Goal: Task Accomplishment & Management: Manage account settings

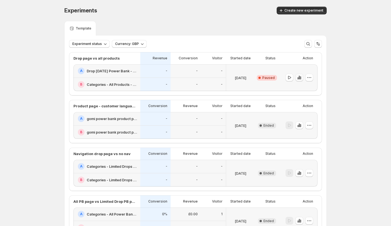
click at [301, 78] on icon "button" at bounding box center [300, 78] width 6 height 6
click at [300, 78] on icon "button" at bounding box center [300, 77] width 1 height 3
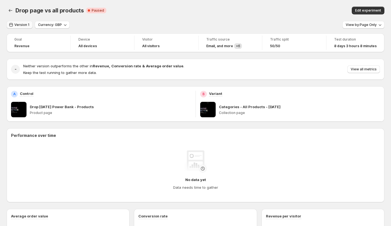
click at [20, 26] on span "Version 1" at bounding box center [21, 25] width 15 height 4
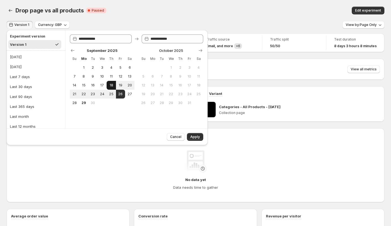
click at [112, 86] on span "18" at bounding box center [111, 85] width 5 height 4
type input "**********"
click at [198, 138] on span "Apply" at bounding box center [195, 137] width 10 height 4
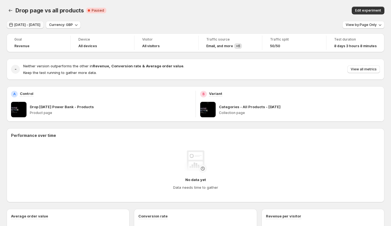
click at [40, 23] on span "Sep 18, 2025 - Sep 18, 2025" at bounding box center [27, 25] width 26 height 4
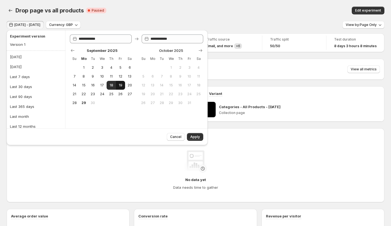
click at [118, 84] on span "19" at bounding box center [120, 85] width 5 height 4
type input "**********"
click at [119, 84] on span "19" at bounding box center [120, 85] width 5 height 4
type input "**********"
click at [197, 138] on span "Apply" at bounding box center [195, 137] width 10 height 4
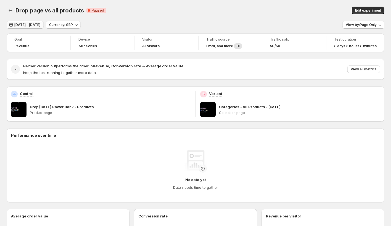
click at [40, 25] on span "Sep 19, 2025 - Sep 19, 2025" at bounding box center [27, 25] width 26 height 4
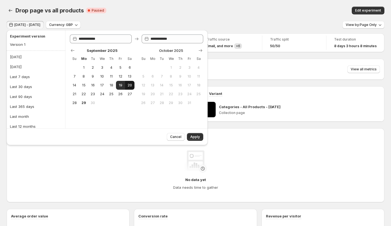
click at [131, 82] on button "20" at bounding box center [129, 85] width 9 height 9
type input "**********"
click at [131, 82] on button "20" at bounding box center [129, 85] width 9 height 9
type input "**********"
click at [193, 135] on span "Apply" at bounding box center [195, 137] width 10 height 4
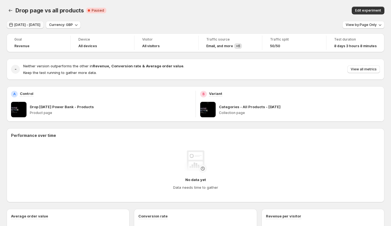
click at [40, 24] on span "Sep 20, 2025 - Sep 20, 2025" at bounding box center [27, 25] width 26 height 4
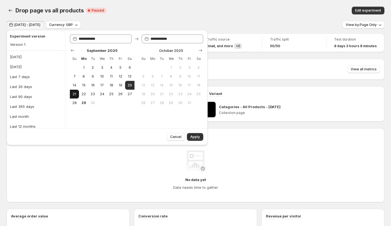
click at [75, 94] on span "21" at bounding box center [74, 94] width 5 height 4
type input "**********"
click at [31, 46] on button "Version 1" at bounding box center [34, 44] width 53 height 9
type input "**********"
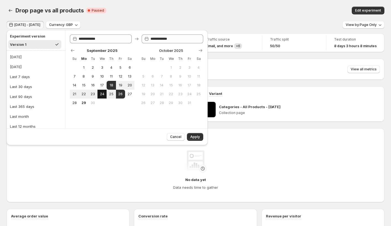
click at [97, 94] on button "24" at bounding box center [101, 94] width 9 height 9
type input "**********"
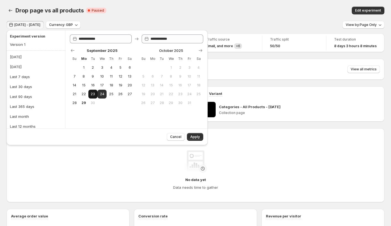
click at [90, 94] on button "23" at bounding box center [92, 94] width 9 height 9
type input "**********"
click at [86, 94] on button "22" at bounding box center [83, 94] width 9 height 9
type input "**********"
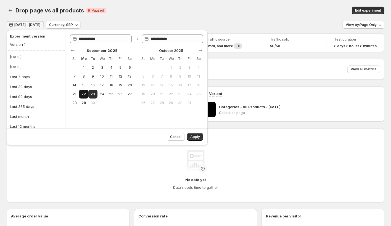
type input "**********"
click at [123, 86] on span "19" at bounding box center [120, 85] width 5 height 4
type input "**********"
click at [118, 83] on span "19" at bounding box center [120, 85] width 5 height 4
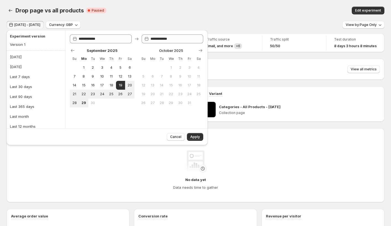
click at [199, 136] on span "Apply" at bounding box center [195, 137] width 10 height 4
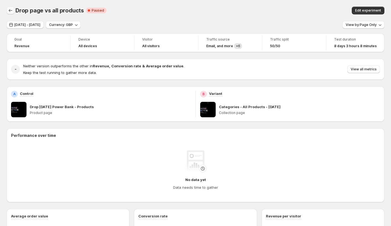
click at [11, 12] on icon "Back" at bounding box center [11, 11] width 6 height 6
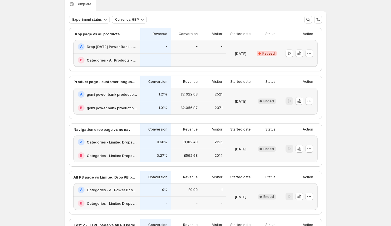
scroll to position [25, 0]
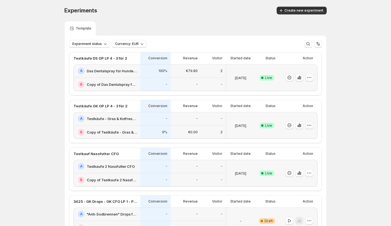
click at [308, 125] on icon "button" at bounding box center [310, 126] width 6 height 6
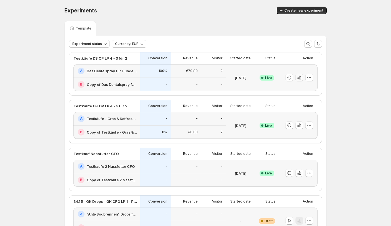
click at [300, 79] on icon "button" at bounding box center [300, 78] width 6 height 6
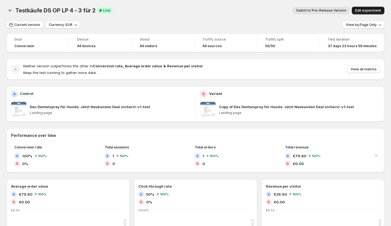
click at [375, 13] on button "Edit experiment" at bounding box center [368, 11] width 33 height 8
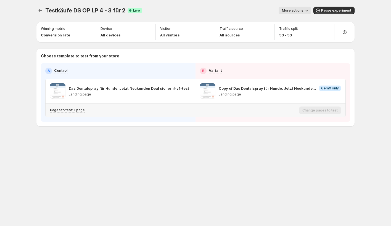
click at [73, 110] on p "Pages to test: 1 page" at bounding box center [67, 110] width 35 height 4
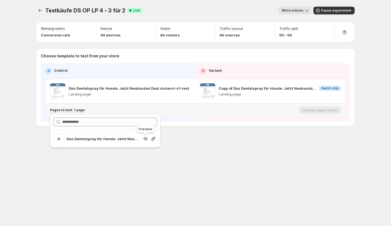
click at [147, 140] on icon "Search for and select a customer segment" at bounding box center [146, 139] width 6 height 6
click at [40, 11] on icon "Experiments" at bounding box center [41, 11] width 6 height 6
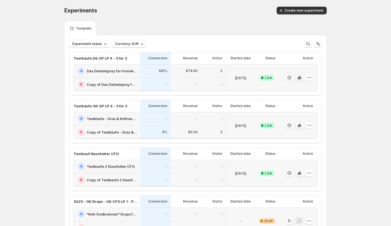
click at [300, 79] on icon "button" at bounding box center [300, 78] width 6 height 6
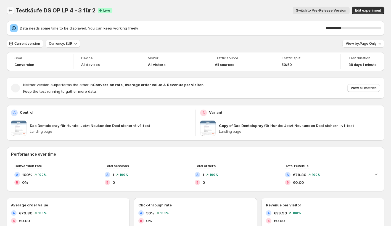
click at [9, 10] on icon "Back" at bounding box center [11, 10] width 4 height 3
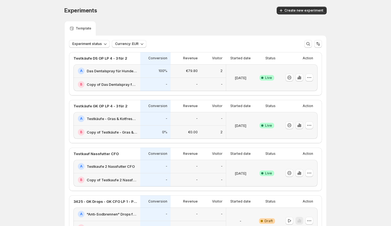
click at [302, 127] on button "button" at bounding box center [299, 126] width 8 height 8
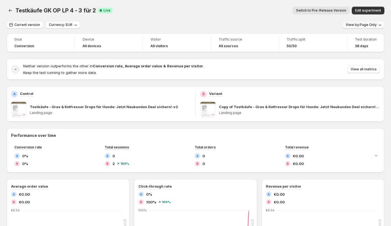
click at [368, 25] on span "View by: Page Only" at bounding box center [361, 25] width 31 height 4
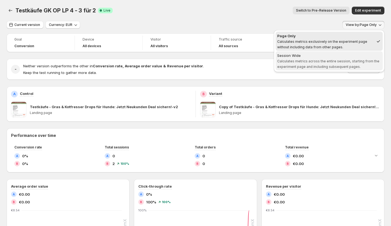
click at [333, 59] on span "Calculates metrics across the entire session, starting from the experiment page…" at bounding box center [328, 64] width 102 height 10
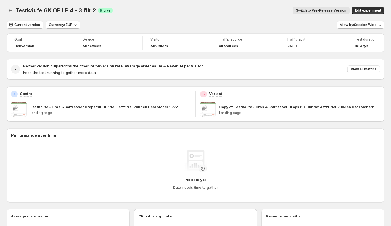
click at [308, 24] on div "Current version Currency: EUR View by: Session Wide" at bounding box center [196, 25] width 378 height 8
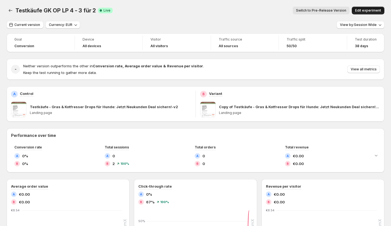
click at [368, 8] on button "Edit experiment" at bounding box center [368, 11] width 33 height 8
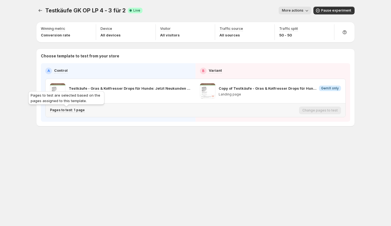
click at [68, 111] on p "Pages to test: 1 page" at bounding box center [67, 110] width 35 height 4
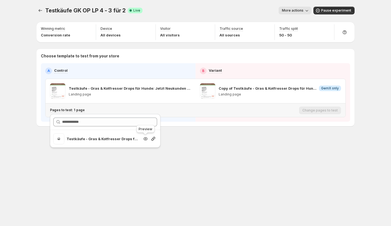
click at [146, 139] on icon "Search for and select a customer segment" at bounding box center [146, 139] width 2 height 2
click at [39, 10] on icon "Experiments" at bounding box center [41, 11] width 6 height 6
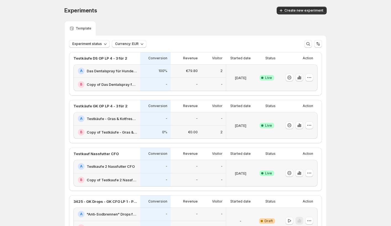
click at [301, 78] on icon "button" at bounding box center [300, 78] width 6 height 6
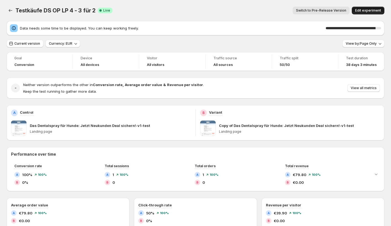
click at [361, 12] on span "Edit experiment" at bounding box center [368, 10] width 26 height 4
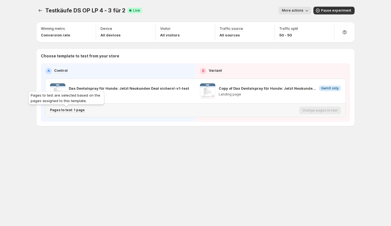
click at [74, 110] on p "Pages to test: 1 page" at bounding box center [67, 110] width 35 height 4
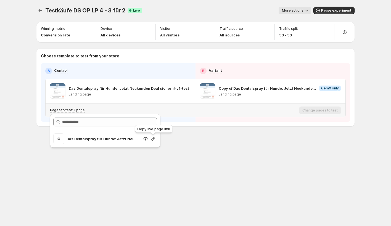
click at [154, 138] on icon "Search for and select a customer segment" at bounding box center [153, 139] width 6 height 6
click at [41, 9] on icon "Experiments" at bounding box center [41, 11] width 6 height 6
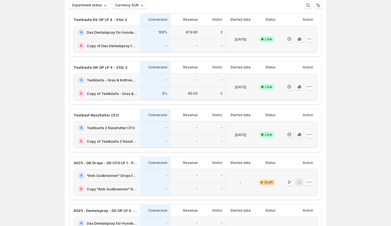
scroll to position [38, 0]
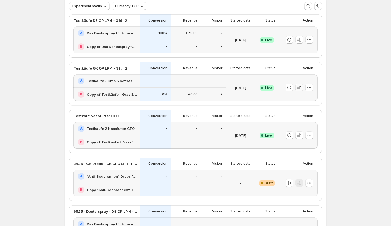
click at [300, 88] on icon "button" at bounding box center [300, 88] width 6 height 6
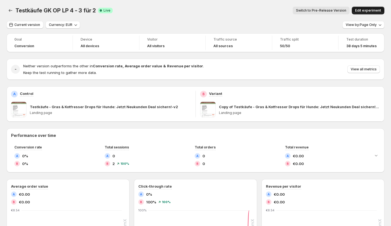
click at [360, 11] on span "Edit experiment" at bounding box center [368, 10] width 26 height 4
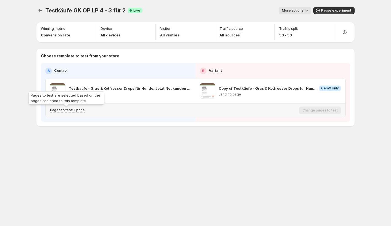
click at [80, 112] on p "Pages to test: 1 page" at bounding box center [67, 110] width 35 height 4
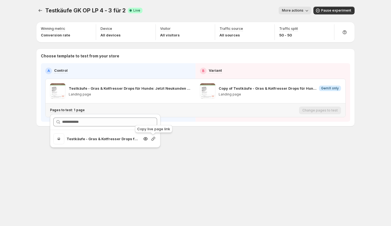
click at [155, 138] on icon "Search for and select a customer segment" at bounding box center [153, 139] width 4 height 4
click at [167, 151] on div "Testkäufe GK OP LP 4 - 3 für 2. This page is ready Testkäufe GK OP LP 4 - 3 für…" at bounding box center [195, 78] width 331 height 156
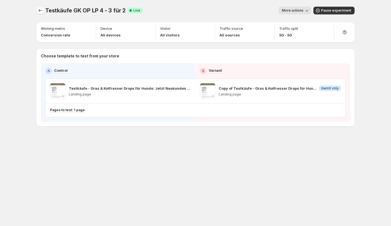
click at [42, 8] on button "Experiments" at bounding box center [40, 11] width 8 height 8
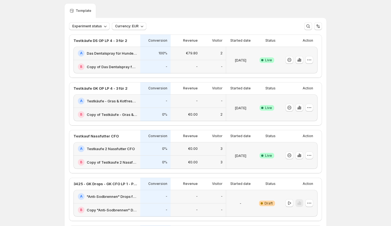
scroll to position [17, 0]
click at [204, 55] on div "2" at bounding box center [213, 54] width 18 height 7
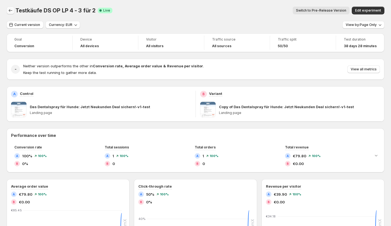
click at [11, 11] on icon "Back" at bounding box center [11, 11] width 6 height 6
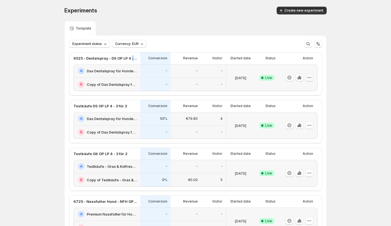
click at [311, 76] on icon "button" at bounding box center [310, 78] width 6 height 6
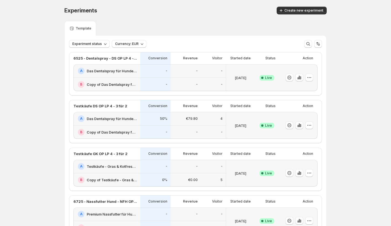
click at [107, 164] on h2 "Testkäufe - Gras & Kotfresser Drops für Hunde: Jetzt Neukunden Deal sichern!-v2" at bounding box center [112, 167] width 50 height 6
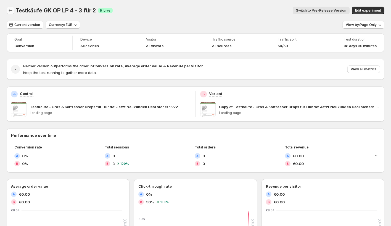
click at [11, 10] on icon "Back" at bounding box center [11, 11] width 6 height 6
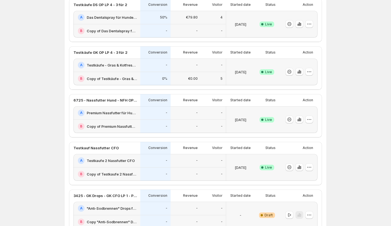
scroll to position [100, 0]
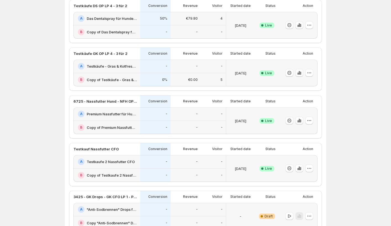
click at [125, 162] on h2 "Testkaufe 2 Nassfutter CFO" at bounding box center [111, 162] width 48 height 6
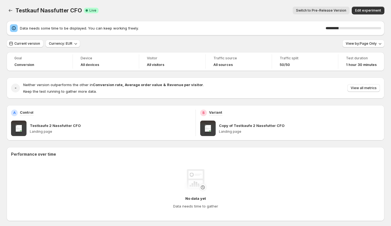
click at [233, 44] on div "Current version Currency: EUR View by: Page Only" at bounding box center [196, 44] width 378 height 8
click at [57, 9] on span "Testkauf Nassfutter CFO" at bounding box center [48, 10] width 66 height 7
copy span "Testkauf Nassfutter CFO"
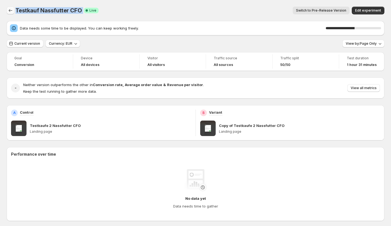
click at [10, 10] on icon "Back" at bounding box center [11, 11] width 6 height 6
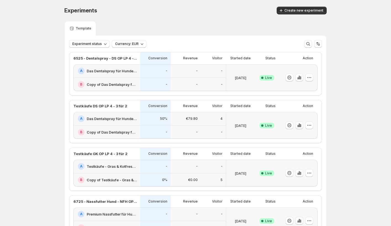
click at [115, 166] on h2 "Testkäufe - Gras & Kotfresser Drops für Hunde: Jetzt Neukunden Deal sichern!-v2" at bounding box center [112, 167] width 50 height 6
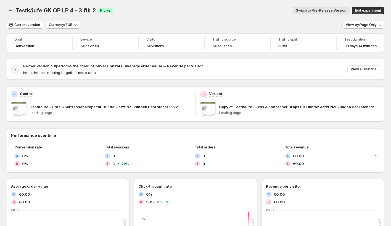
drag, startPoint x: 17, startPoint y: 11, endPoint x: 93, endPoint y: 11, distance: 75.4
click at [93, 11] on span "Testkäufe GK OP LP 4 - 3 für 2" at bounding box center [55, 10] width 80 height 7
drag, startPoint x: 94, startPoint y: 11, endPoint x: 17, endPoint y: 12, distance: 77.1
click at [17, 12] on div "Testkäufe GK OP LP 4 - 3 für 2 Success Complete Live" at bounding box center [63, 11] width 97 height 8
copy span "Testkäufe GK OP LP 4 - 3 für 2"
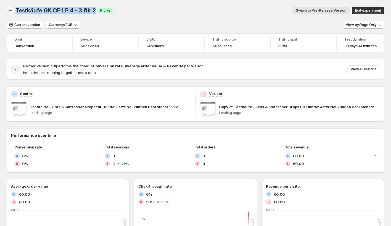
click at [9, 8] on icon "Back" at bounding box center [11, 11] width 6 height 6
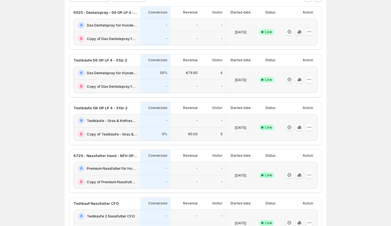
scroll to position [48, 0]
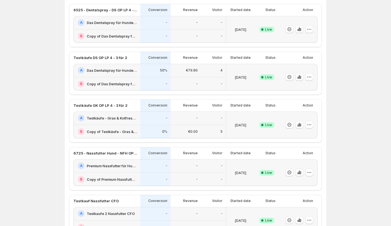
click at [112, 72] on h2 "Das Dentalspray für Hunde: Jetzt Neukunden Deal sichern!-v1-test" at bounding box center [112, 71] width 50 height 6
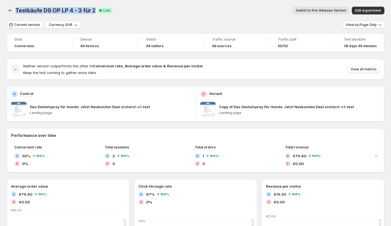
drag, startPoint x: 16, startPoint y: 11, endPoint x: 92, endPoint y: 11, distance: 75.9
click at [93, 11] on span "Testkäufe DS OP LP 4 - 3 für 2" at bounding box center [55, 10] width 80 height 7
copy span "Testkäufe DS OP LP 4 - 3 für 2"
click at [12, 10] on icon "Back" at bounding box center [11, 11] width 6 height 6
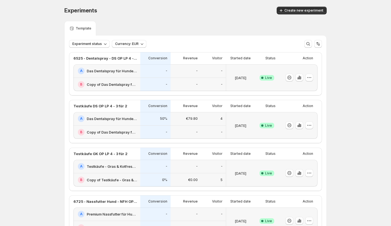
scroll to position [24, 0]
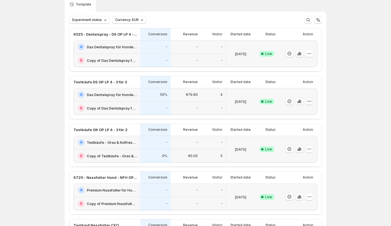
click at [310, 100] on icon "button" at bounding box center [310, 102] width 6 height 6
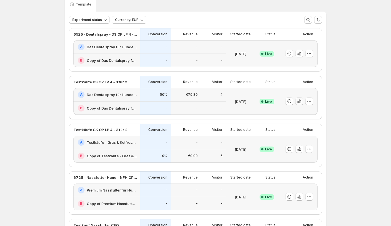
click at [299, 99] on icon "button" at bounding box center [300, 102] width 6 height 6
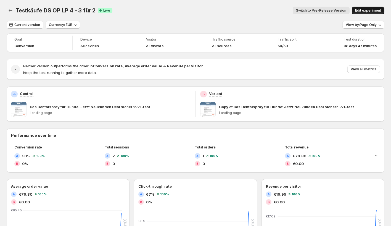
click at [362, 11] on span "Edit experiment" at bounding box center [368, 10] width 26 height 4
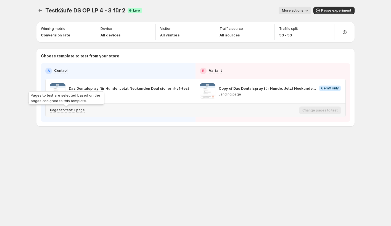
click at [67, 110] on p "Pages to test: 1 page" at bounding box center [67, 110] width 35 height 4
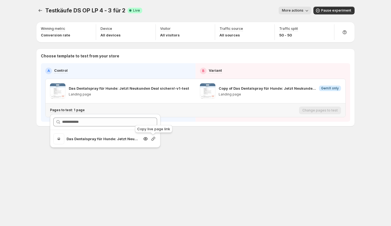
click at [155, 140] on icon "Search for and select a customer segment" at bounding box center [153, 139] width 6 height 6
click at [199, 146] on div "Testkäufe DS OP LP 4 - 3 für 2. This page is ready Testkäufe DS OP LP 4 - 3 für…" at bounding box center [195, 78] width 331 height 156
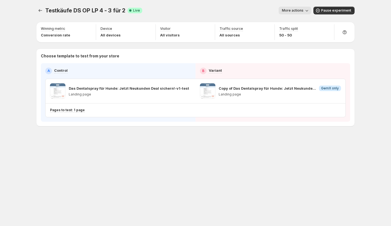
click at [45, 11] on span "Testkäufe DS OP LP 4 - 3 für 2" at bounding box center [85, 10] width 80 height 7
click at [41, 11] on icon "Experiments" at bounding box center [41, 11] width 6 height 6
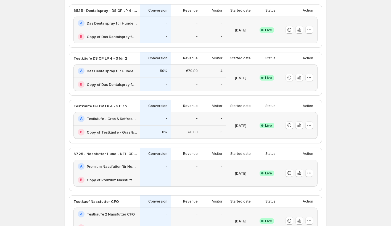
scroll to position [67, 0]
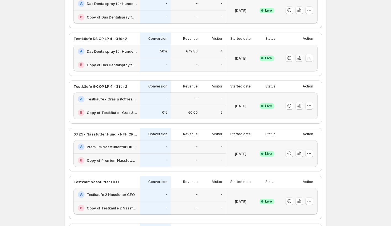
click at [300, 58] on icon "button" at bounding box center [300, 58] width 6 height 6
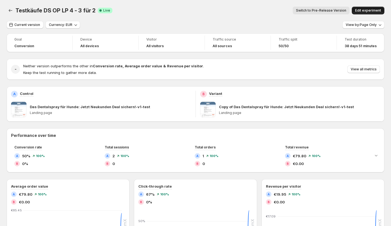
click at [369, 12] on span "Edit experiment" at bounding box center [368, 10] width 26 height 4
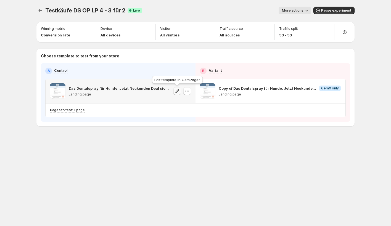
click at [176, 92] on icon "button" at bounding box center [178, 91] width 6 height 6
click at [40, 10] on icon "Experiments" at bounding box center [41, 11] width 6 height 6
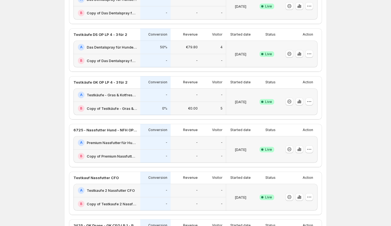
scroll to position [73, 0]
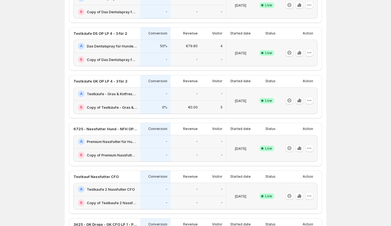
click at [298, 101] on icon "button" at bounding box center [297, 101] width 1 height 2
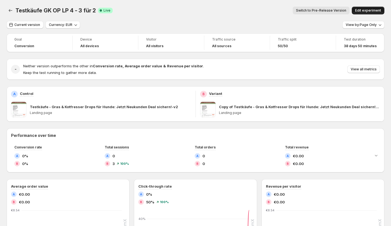
click at [360, 11] on span "Edit experiment" at bounding box center [368, 10] width 26 height 4
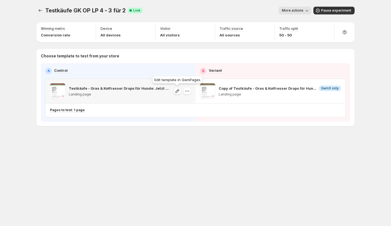
click at [176, 92] on icon "button" at bounding box center [178, 91] width 6 height 6
click at [43, 8] on icon "Experiments" at bounding box center [41, 11] width 6 height 6
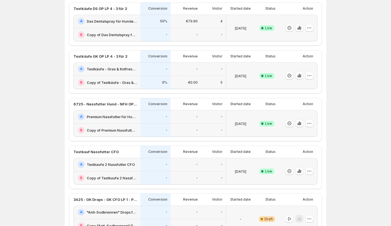
scroll to position [108, 0]
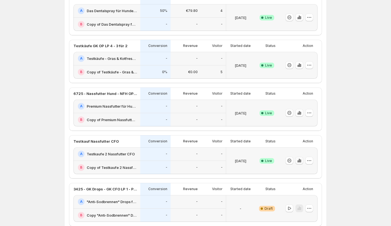
click at [299, 163] on button "button" at bounding box center [299, 161] width 8 height 8
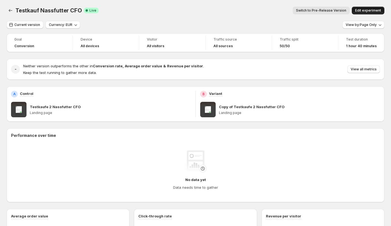
click at [368, 11] on span "Edit experiment" at bounding box center [368, 10] width 26 height 4
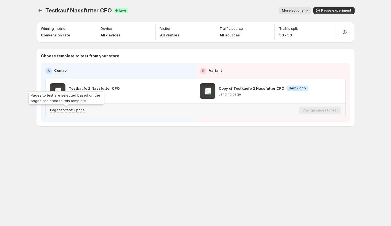
click at [75, 111] on p "Pages to test: 1 page" at bounding box center [67, 110] width 35 height 4
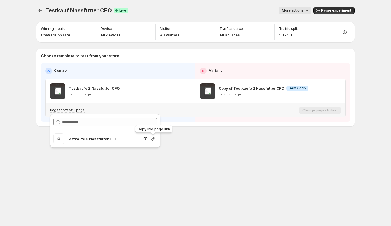
click at [154, 138] on icon "Search for and select a customer segment" at bounding box center [153, 139] width 6 height 6
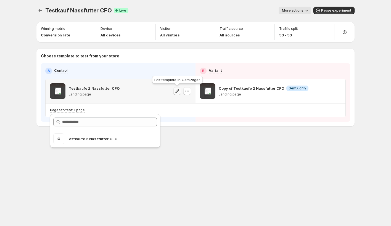
click at [178, 92] on icon "button" at bounding box center [178, 91] width 6 height 6
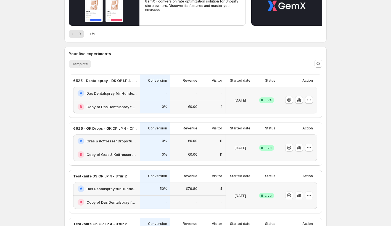
scroll to position [82, 0]
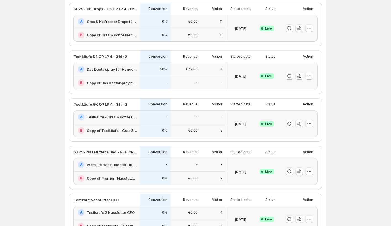
scroll to position [98, 0]
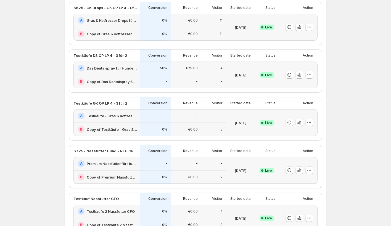
click at [122, 69] on h2 "Das Dentalspray für Hunde: Jetzt Neukunden Deal sichern!-v1-test" at bounding box center [112, 68] width 50 height 6
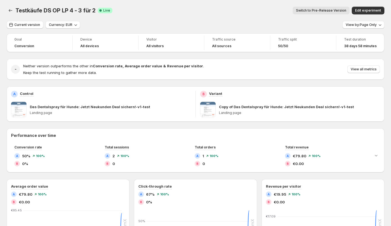
click at [46, 108] on p "Das Dentalspray für Hunde: Jetzt Neukunden Deal sichern!-v1-test" at bounding box center [90, 107] width 120 height 6
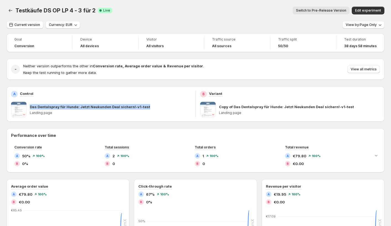
click at [46, 108] on p "Das Dentalspray für Hunde: Jetzt Neukunden Deal sichern!-v1-test" at bounding box center [90, 107] width 120 height 6
copy p "Das Dentalspray für Hunde: Jetzt Neukunden Deal sichern!-v1-test"
click at [12, 11] on icon "Back" at bounding box center [11, 11] width 6 height 6
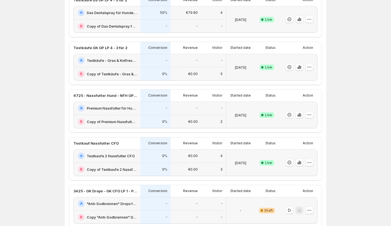
scroll to position [154, 0]
click at [143, 158] on div "0%" at bounding box center [155, 156] width 30 height 14
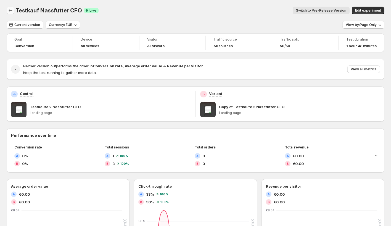
click at [13, 10] on icon "Back" at bounding box center [11, 11] width 6 height 6
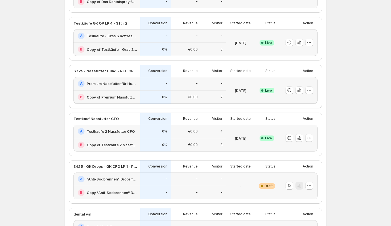
scroll to position [198, 0]
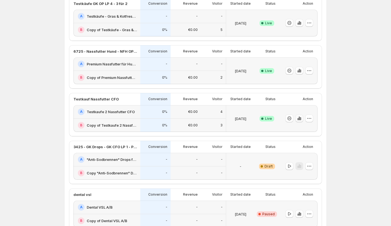
click at [300, 120] on icon "button" at bounding box center [300, 119] width 6 height 6
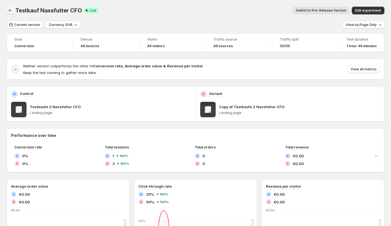
click at [11, 8] on icon "Back" at bounding box center [11, 11] width 6 height 6
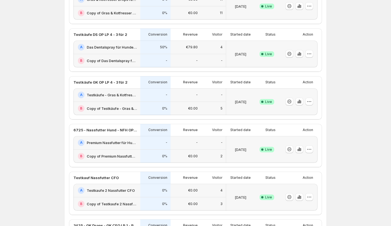
scroll to position [117, 0]
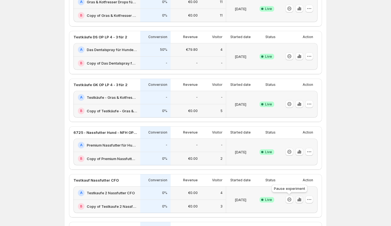
click at [300, 200] on icon "button" at bounding box center [300, 200] width 6 height 6
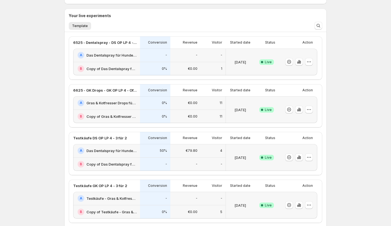
scroll to position [213, 0]
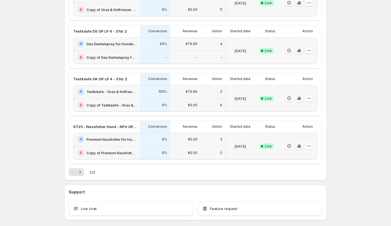
scroll to position [248, 0]
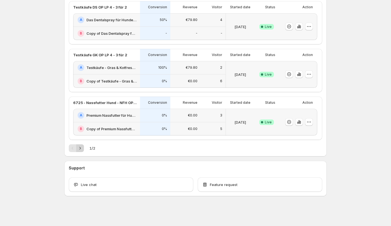
click at [80, 146] on icon "Next" at bounding box center [80, 149] width 6 height 6
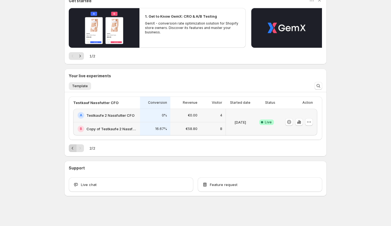
click at [70, 147] on icon "Previous" at bounding box center [73, 149] width 6 height 6
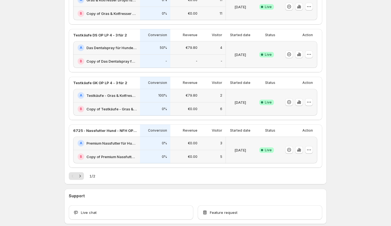
scroll to position [227, 0]
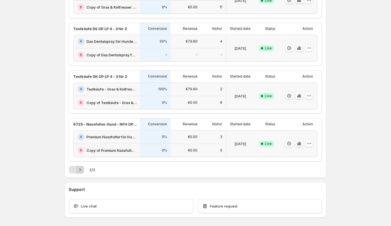
click at [81, 169] on icon "Next" at bounding box center [80, 170] width 6 height 6
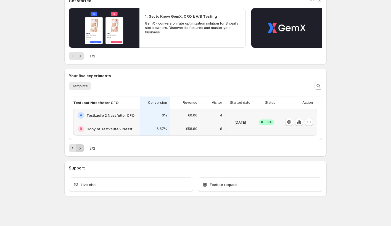
scroll to position [57, 0]
click at [73, 147] on icon "Previous" at bounding box center [73, 149] width 6 height 6
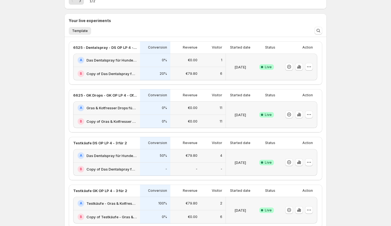
scroll to position [132, 0]
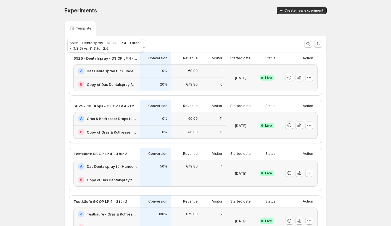
click at [88, 43] on div "6525 - Dentalspray - DS OP LP 4 - Offer - (1,3,6) vs. (1,3 für 2,6)" at bounding box center [105, 47] width 78 height 18
click at [79, 43] on span "Experiment status" at bounding box center [87, 44] width 30 height 4
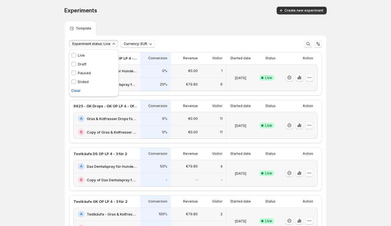
click at [62, 62] on div "Experiments. This page is ready Experiments Create new experiment Template Expe…" at bounding box center [196, 184] width 276 height 369
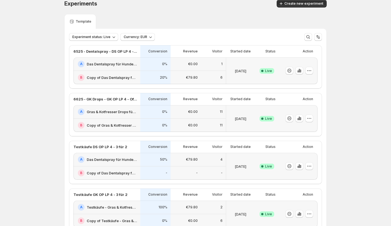
scroll to position [2, 0]
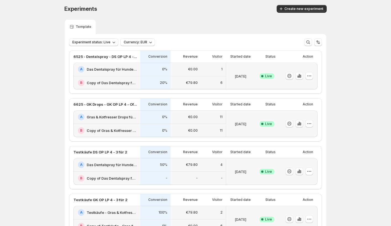
click at [47, 100] on div "Experiments. This page is ready Experiments Create new experiment Template Expe…" at bounding box center [195, 182] width 391 height 369
